Goal: Find specific page/section

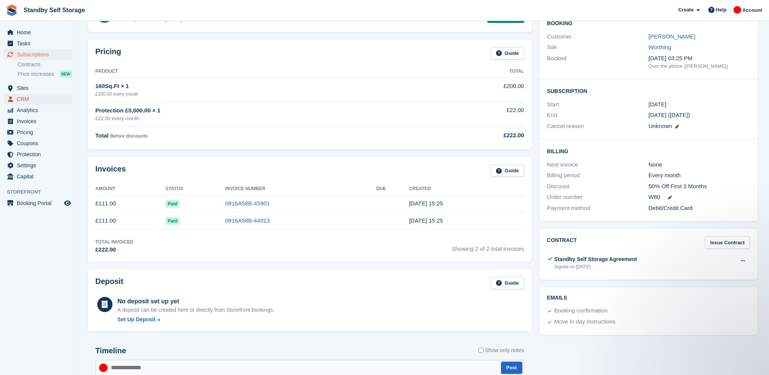
click at [20, 99] on span "CRM" at bounding box center [40, 99] width 46 height 11
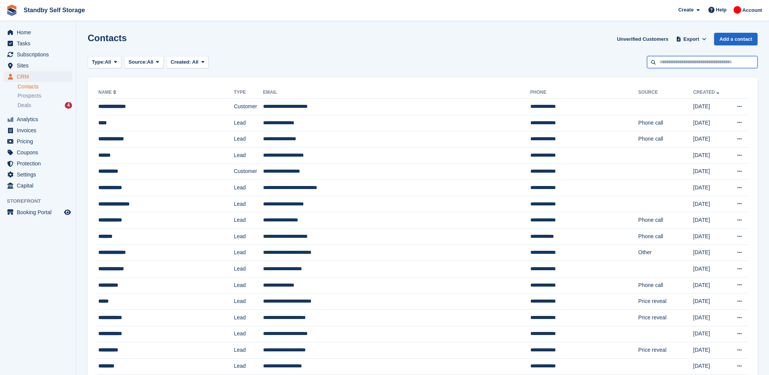
click at [679, 62] on input "text" at bounding box center [702, 62] width 111 height 13
type input "*****"
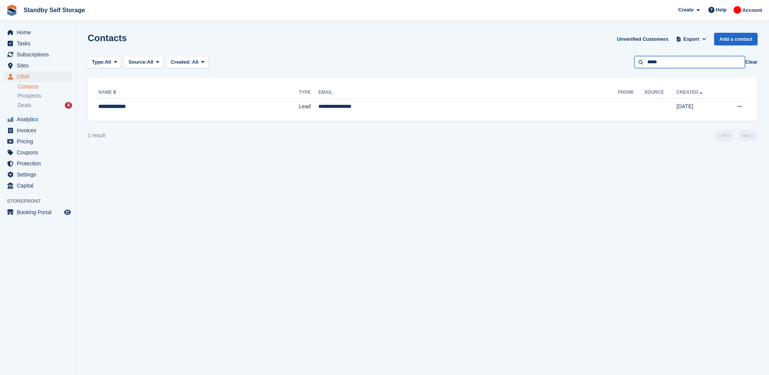
drag, startPoint x: 680, startPoint y: 62, endPoint x: 568, endPoint y: 68, distance: 111.5
click at [568, 68] on div "Type: All All Lead Customer Source: All All Storefront Backoffice Pre-Opening i…" at bounding box center [423, 62] width 670 height 13
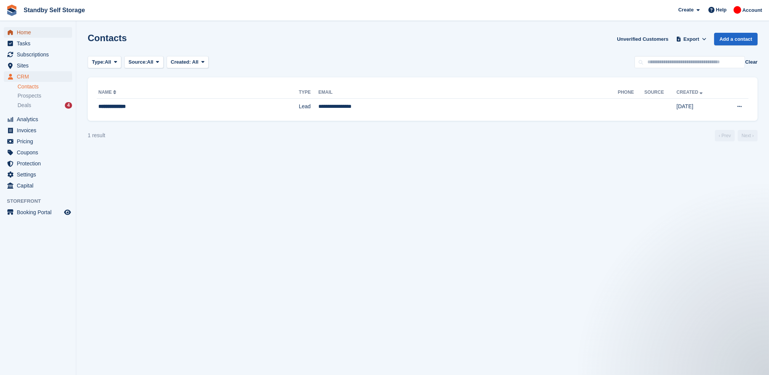
click at [34, 30] on span "Home" at bounding box center [40, 32] width 46 height 11
